Goal: Task Accomplishment & Management: Use online tool/utility

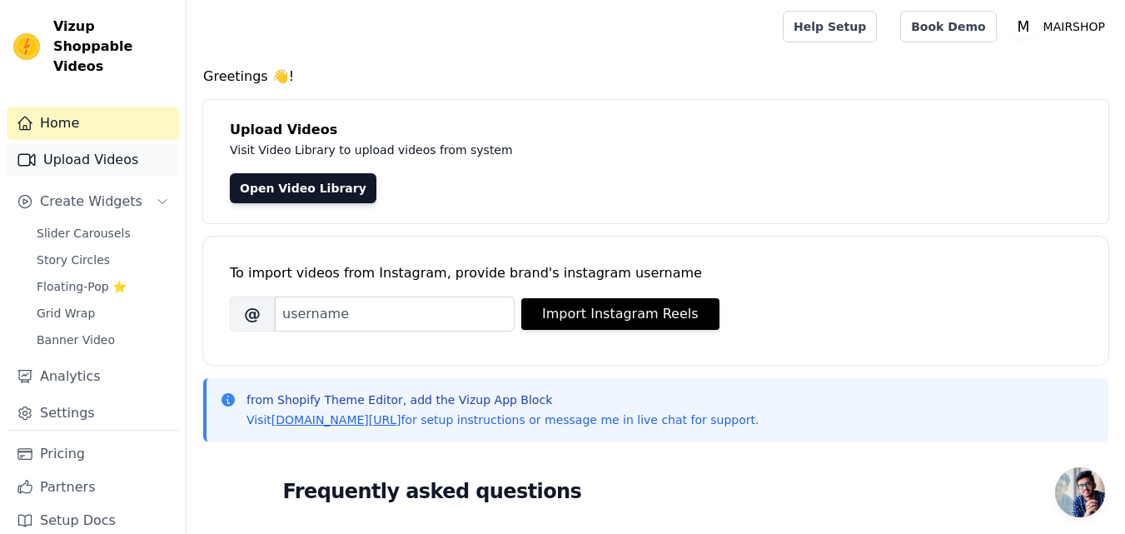
click at [89, 143] on link "Upload Videos" at bounding box center [93, 159] width 172 height 33
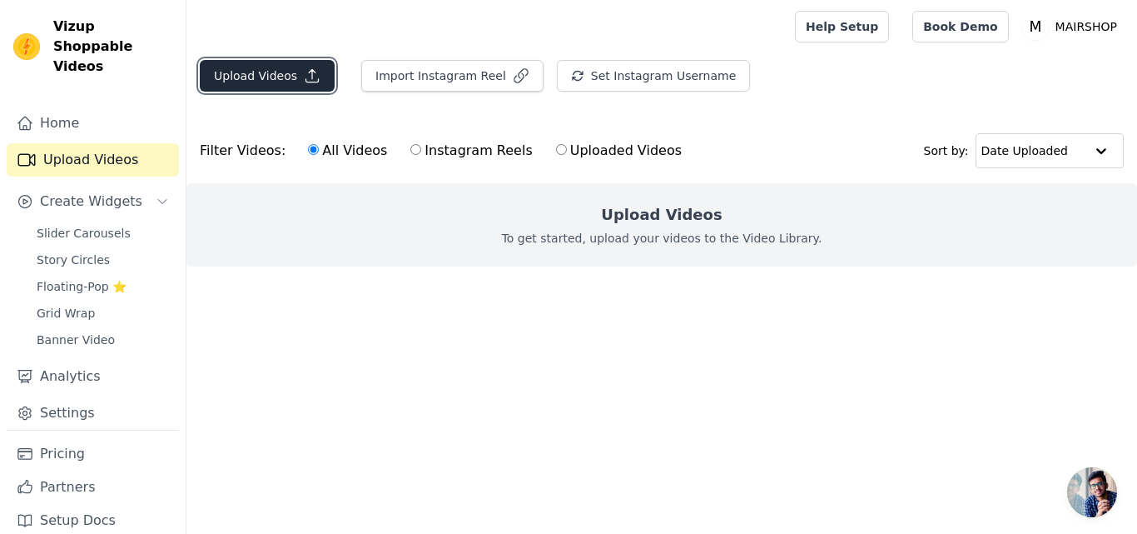
click at [272, 77] on button "Upload Videos" at bounding box center [267, 76] width 135 height 32
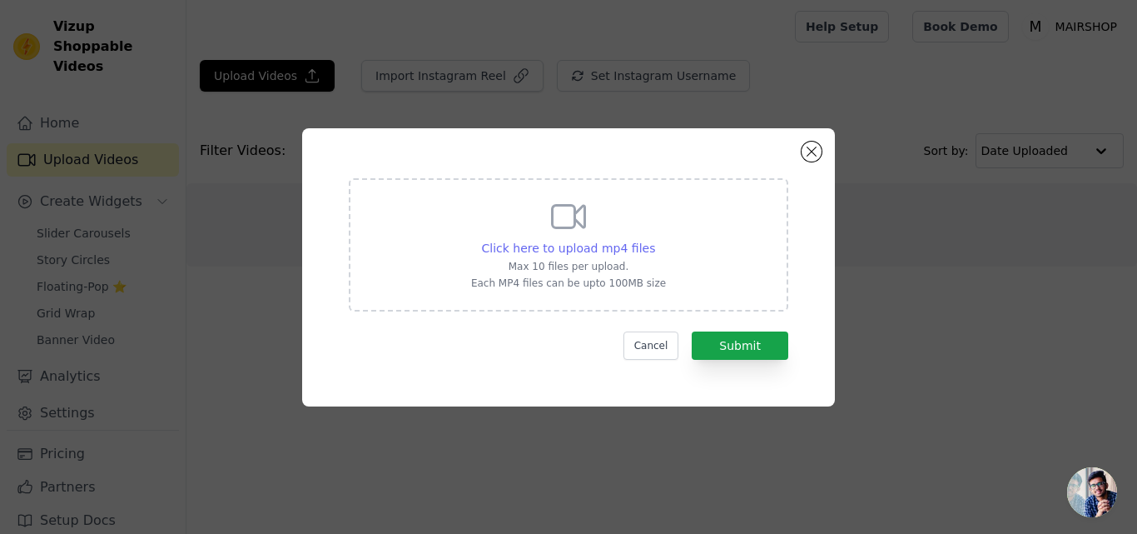
click at [582, 255] on span "Click here to upload mp4 files" at bounding box center [569, 247] width 174 height 13
click at [654, 240] on input "Click here to upload mp4 files Max 10 files per upload. Each MP4 files can be u…" at bounding box center [654, 239] width 1 height 1
type input "C:\fakepath\lycra pants 799.mp4"
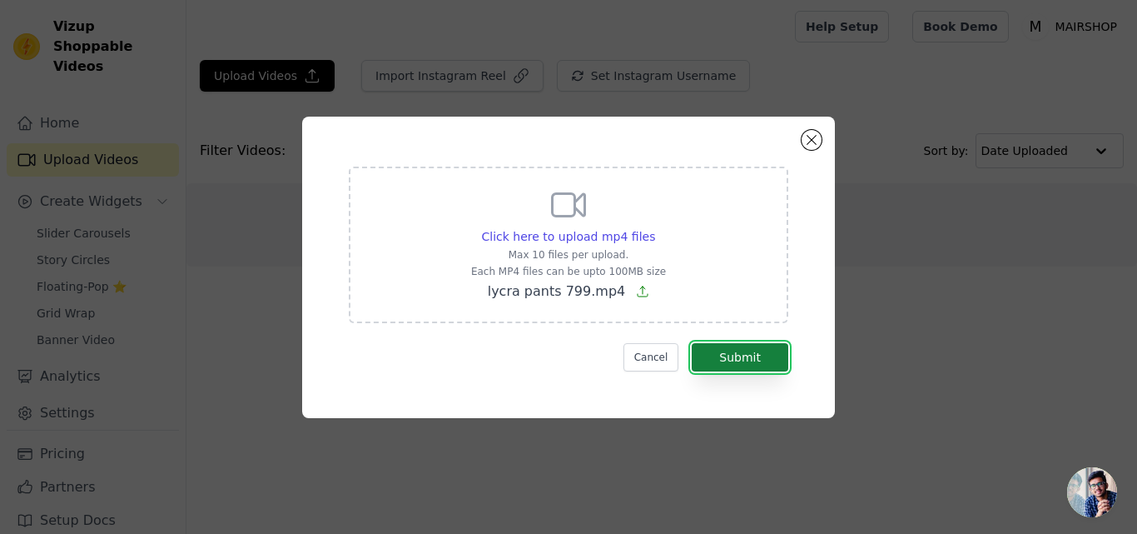
click at [734, 363] on button "Submit" at bounding box center [740, 357] width 97 height 28
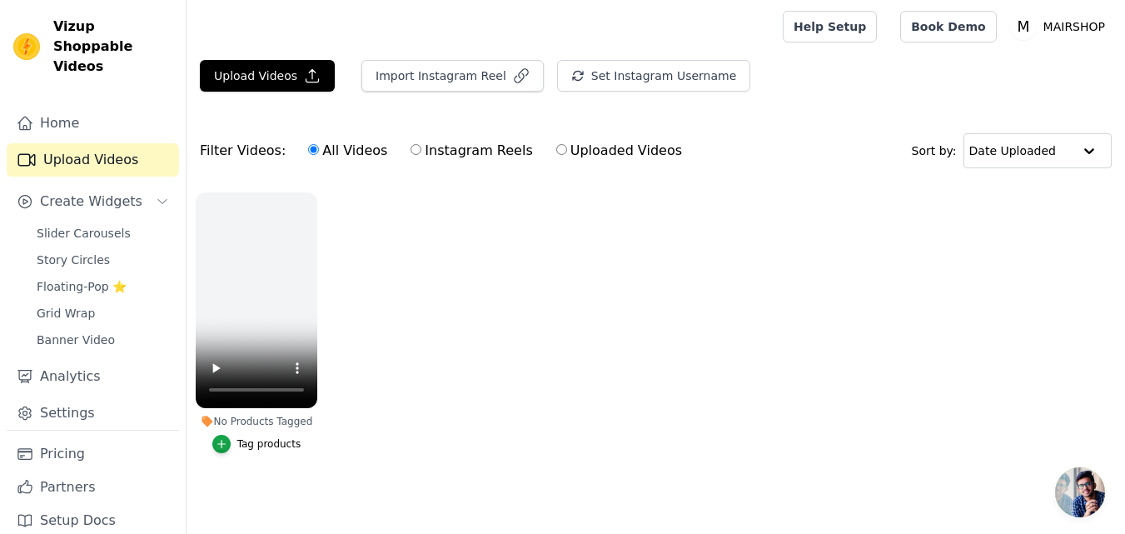
click at [410, 147] on input "Instagram Reels" at bounding box center [415, 149] width 11 height 11
radio input "true"
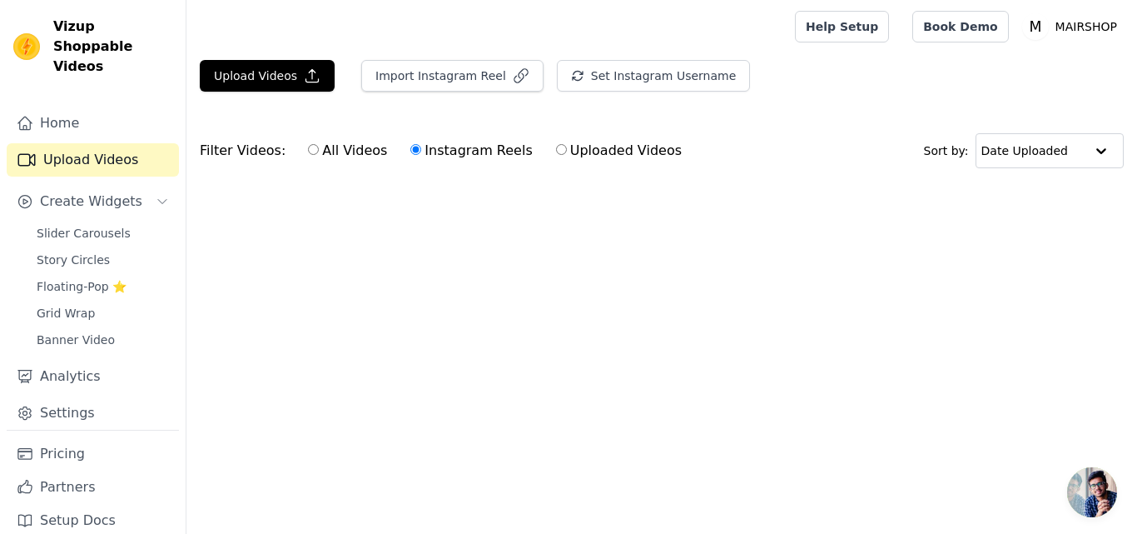
click at [308, 151] on input "All Videos" at bounding box center [313, 149] width 11 height 11
radio input "true"
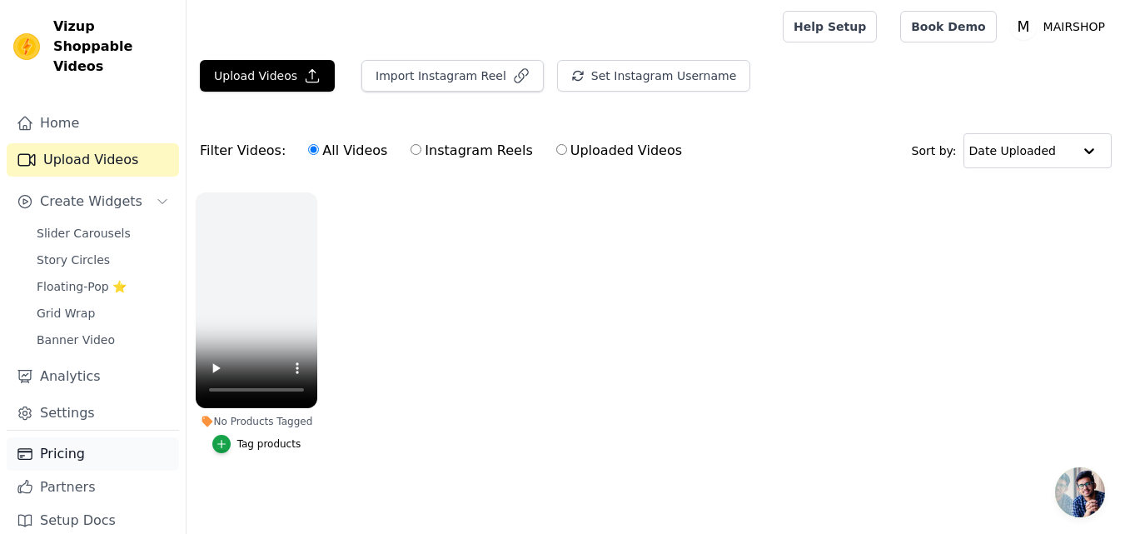
click at [87, 442] on link "Pricing" at bounding box center [93, 453] width 172 height 33
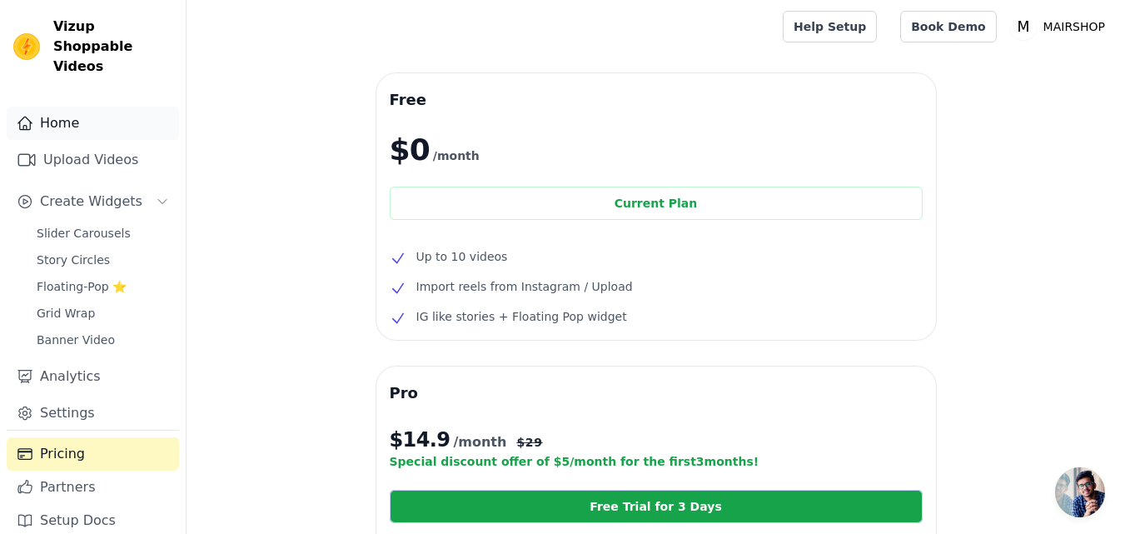
click at [81, 107] on link "Home" at bounding box center [93, 123] width 172 height 33
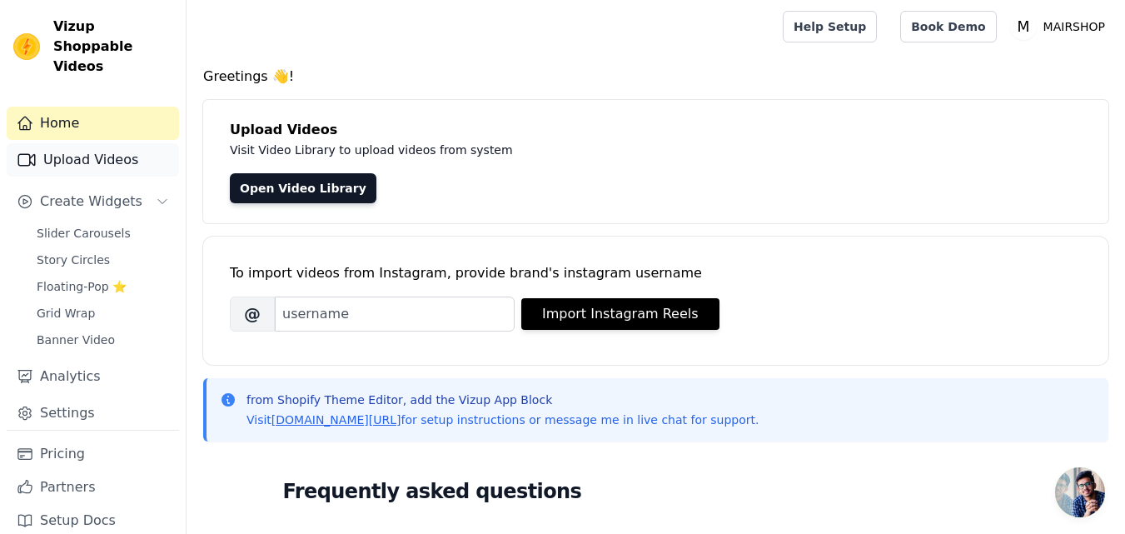
click at [76, 147] on link "Upload Videos" at bounding box center [93, 159] width 172 height 33
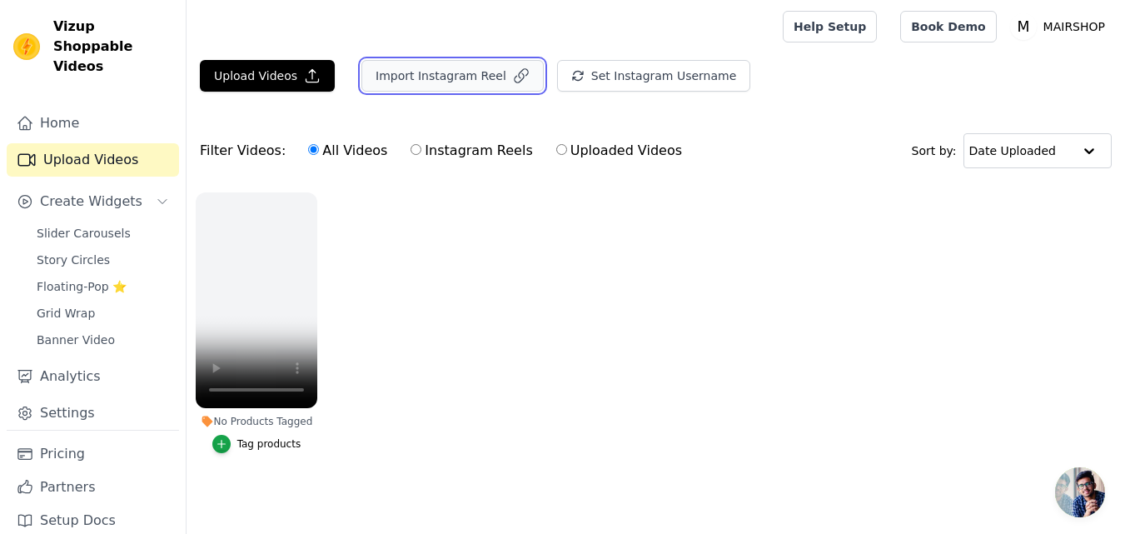
click at [442, 80] on button "Import Instagram Reel" at bounding box center [452, 76] width 182 height 32
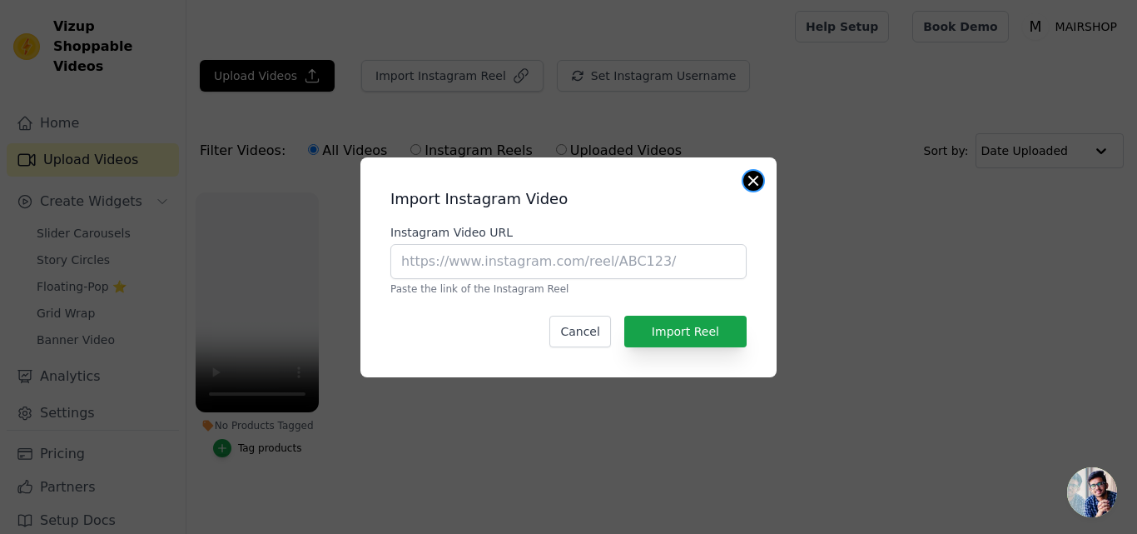
click at [749, 184] on button "Close modal" at bounding box center [754, 181] width 20 height 20
